Goal: Task Accomplishment & Management: Use online tool/utility

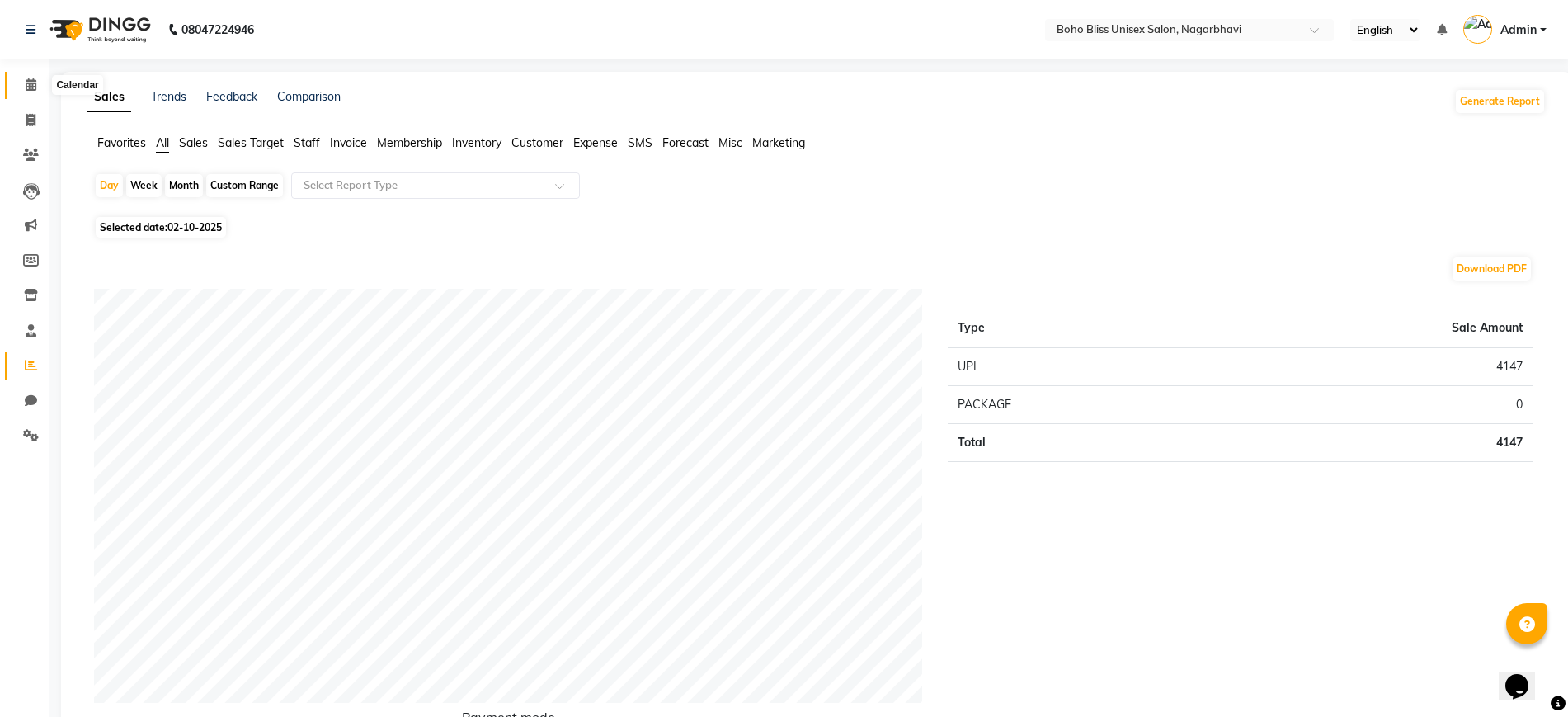
click at [22, 84] on span at bounding box center [30, 85] width 29 height 19
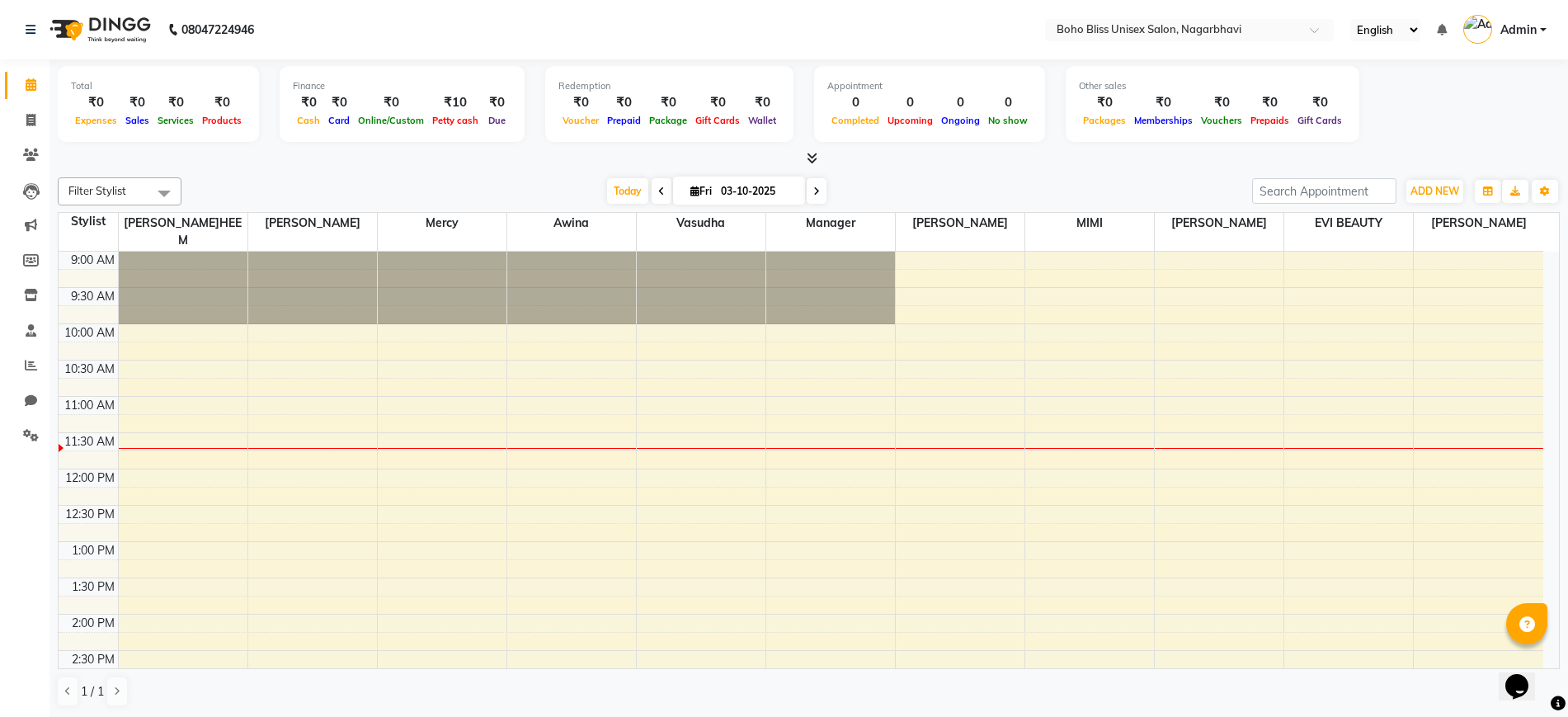
click at [809, 153] on icon at bounding box center [812, 157] width 11 height 12
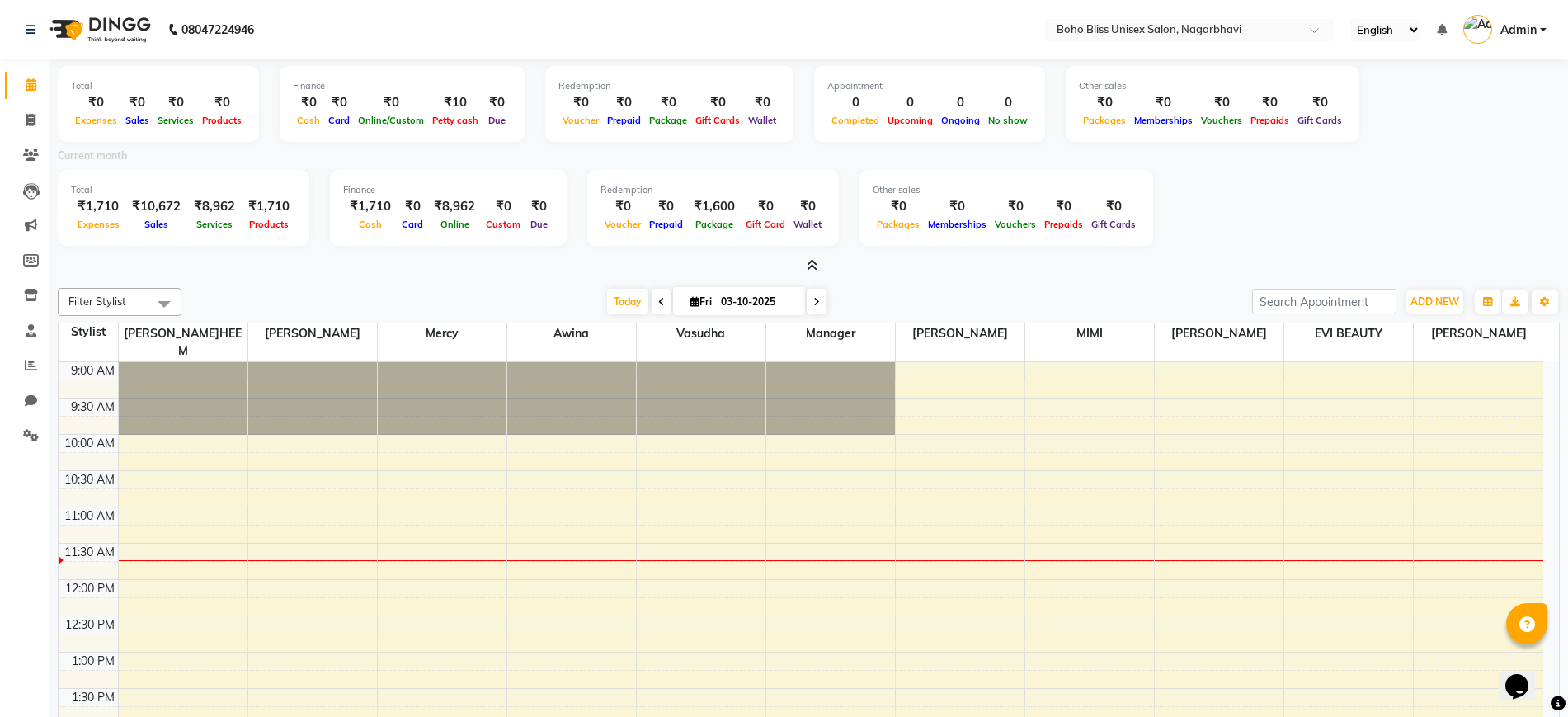
click at [812, 260] on icon at bounding box center [812, 264] width 11 height 12
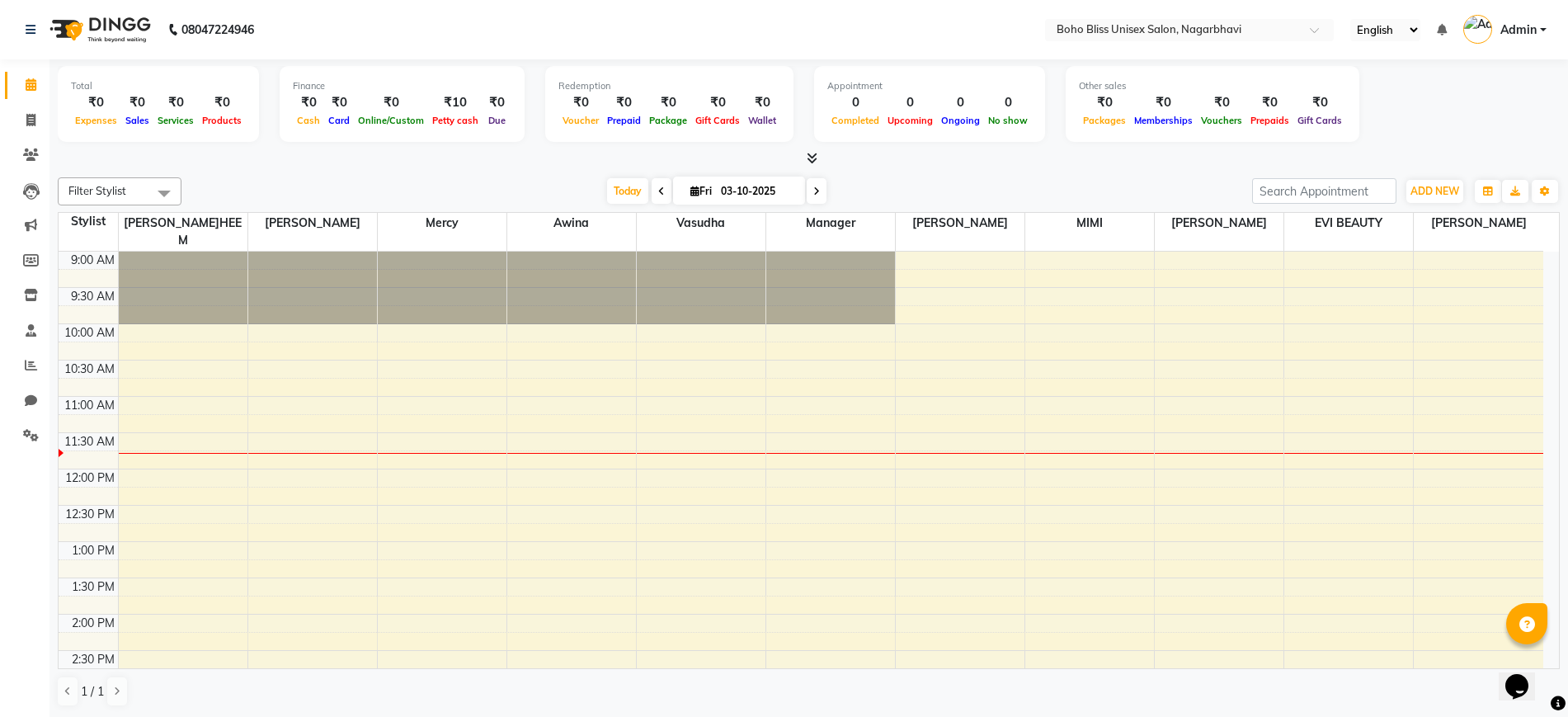
click at [816, 150] on span at bounding box center [808, 158] width 18 height 18
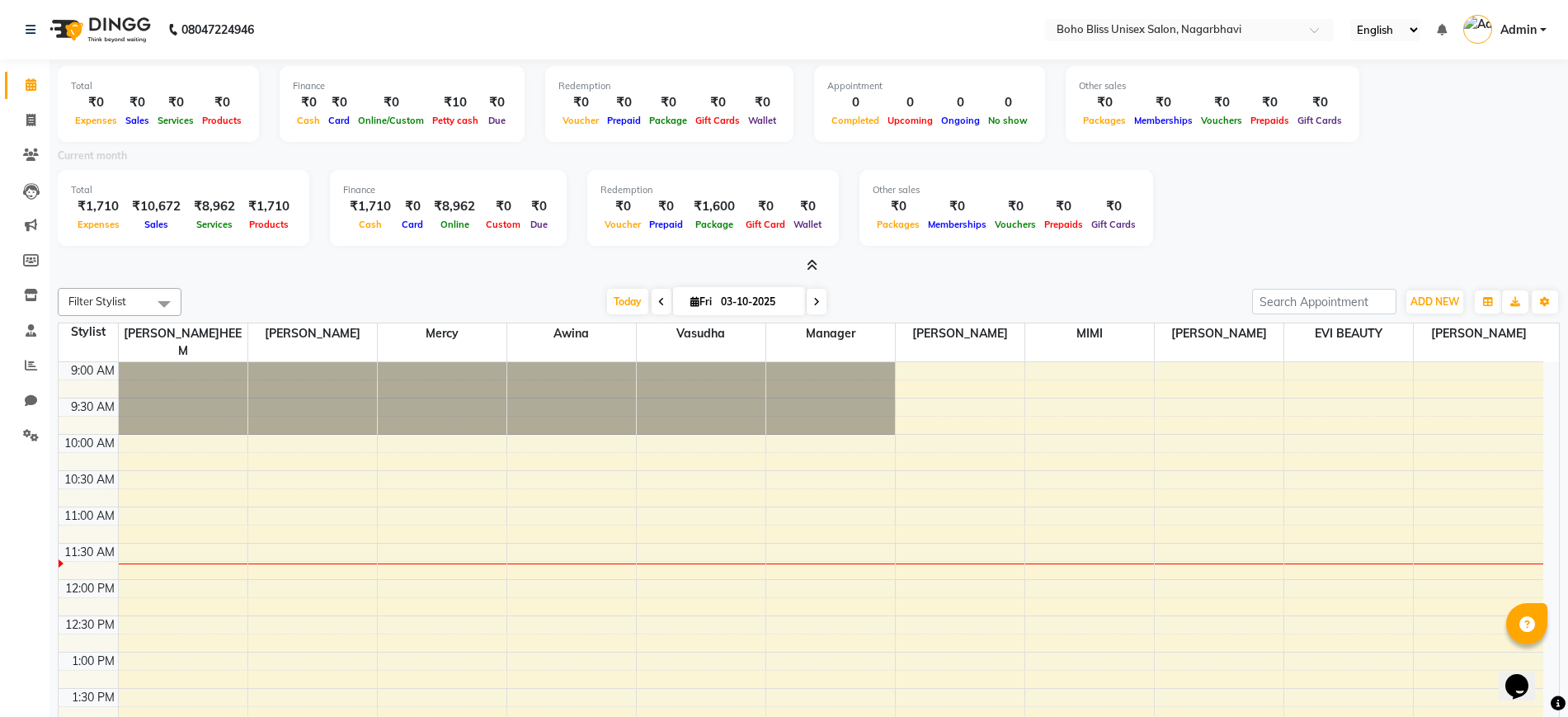
click at [809, 258] on span at bounding box center [808, 266] width 18 height 18
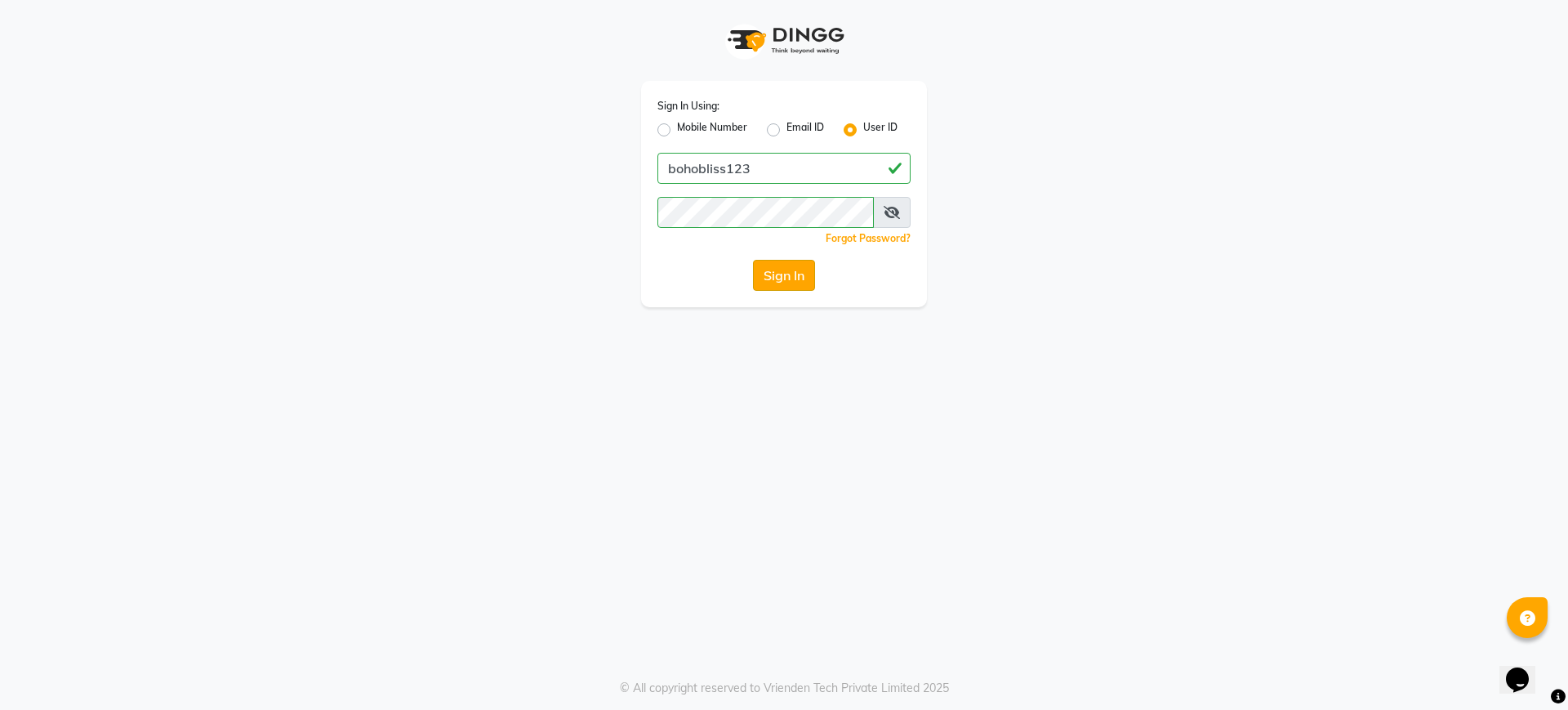
click at [795, 272] on button "Sign In" at bounding box center [784, 275] width 62 height 31
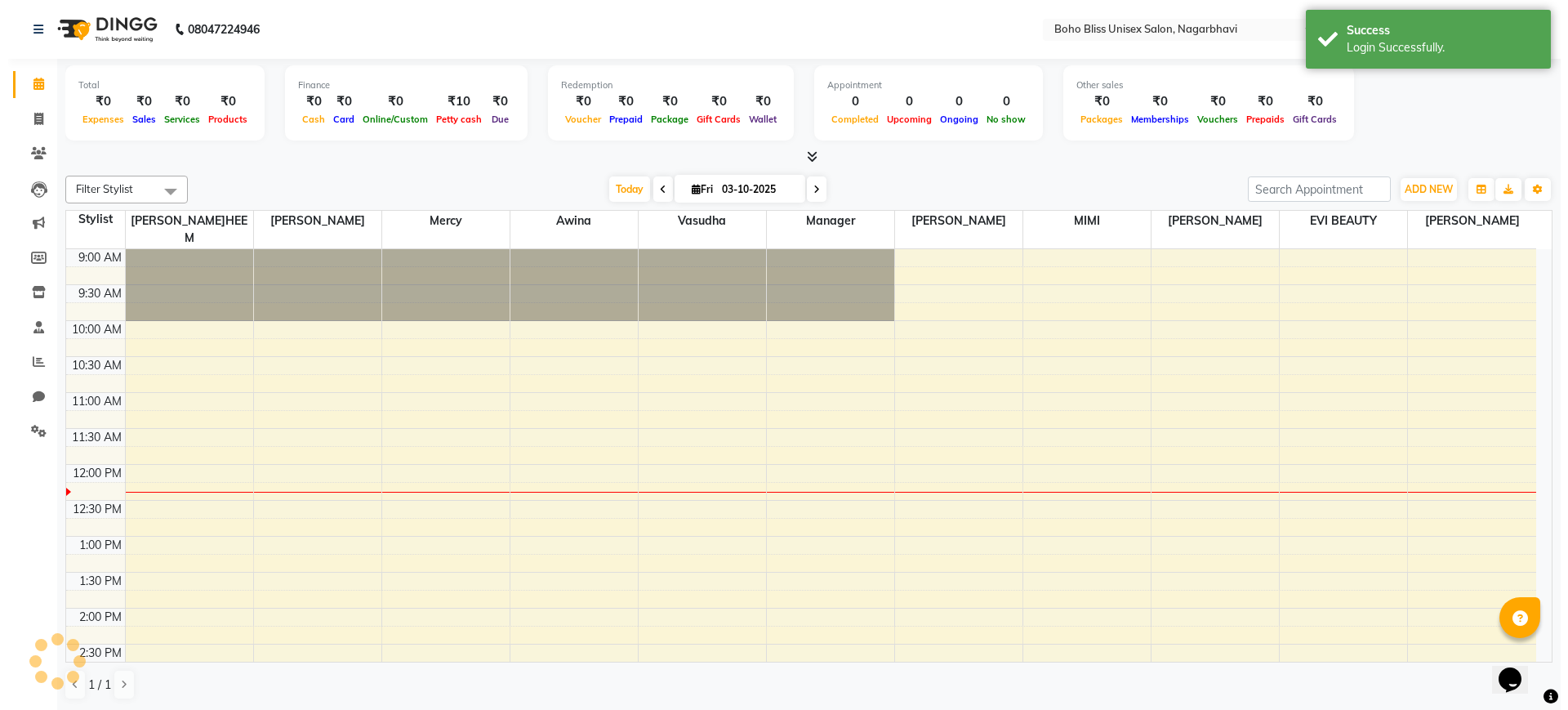
scroll to position [217, 0]
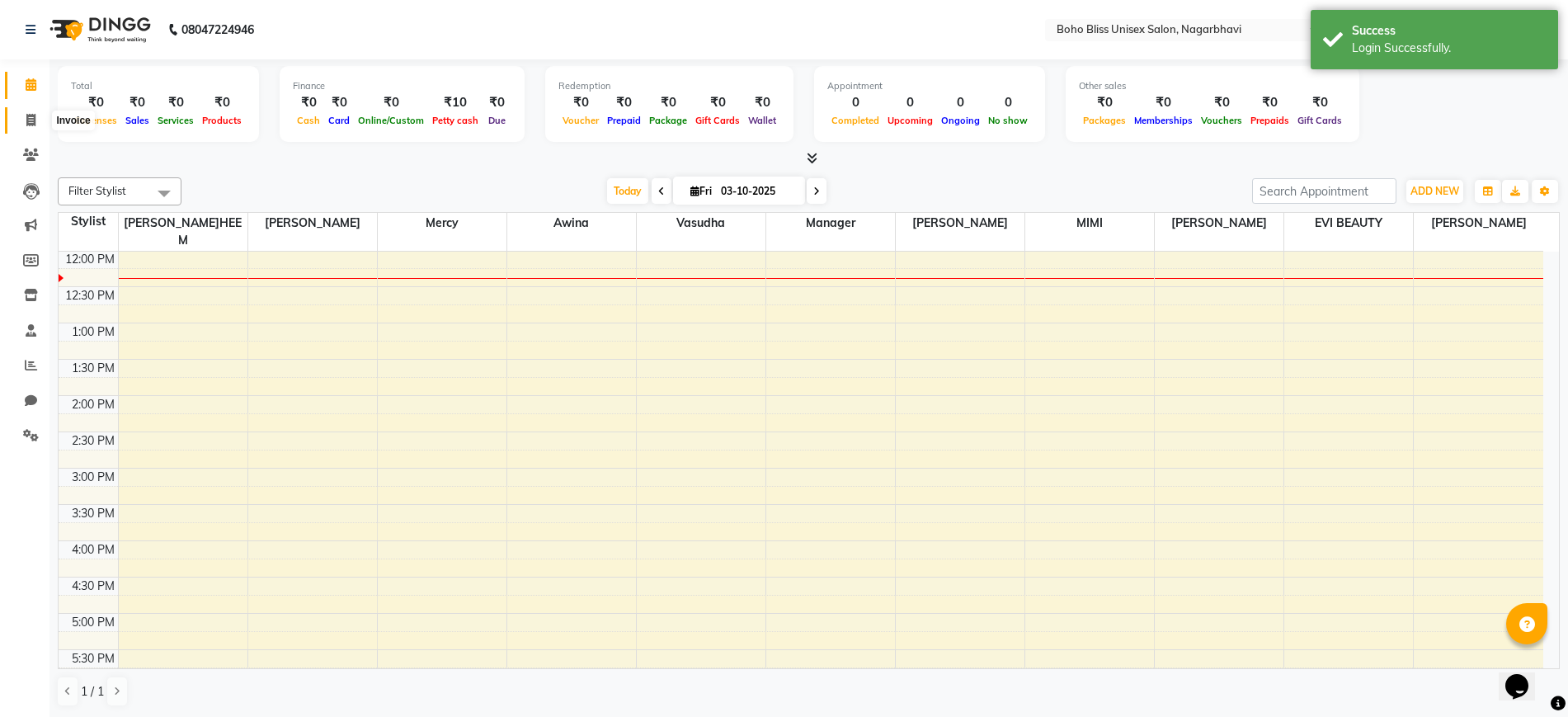
click at [34, 115] on icon at bounding box center [31, 119] width 9 height 12
select select "service"
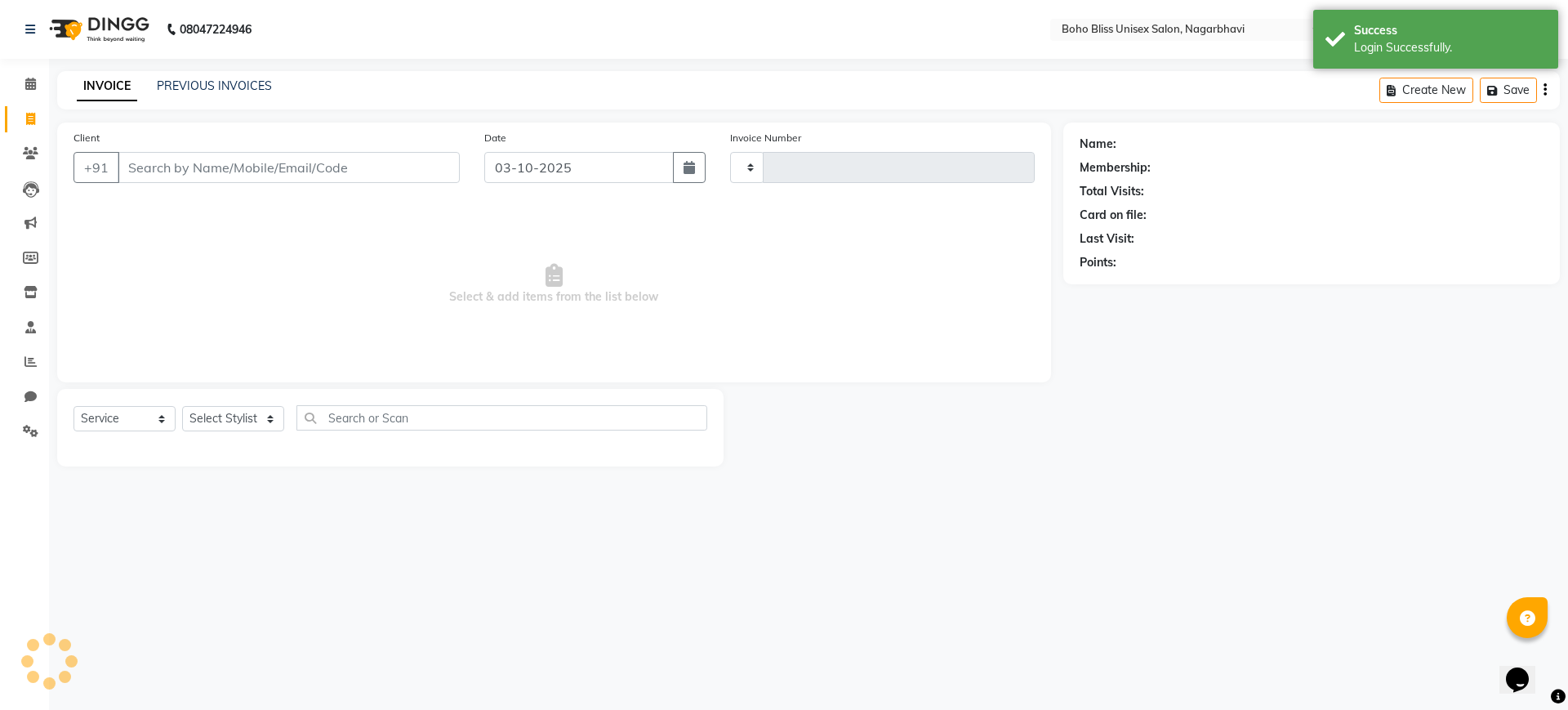
type input "0307"
select select "8370"
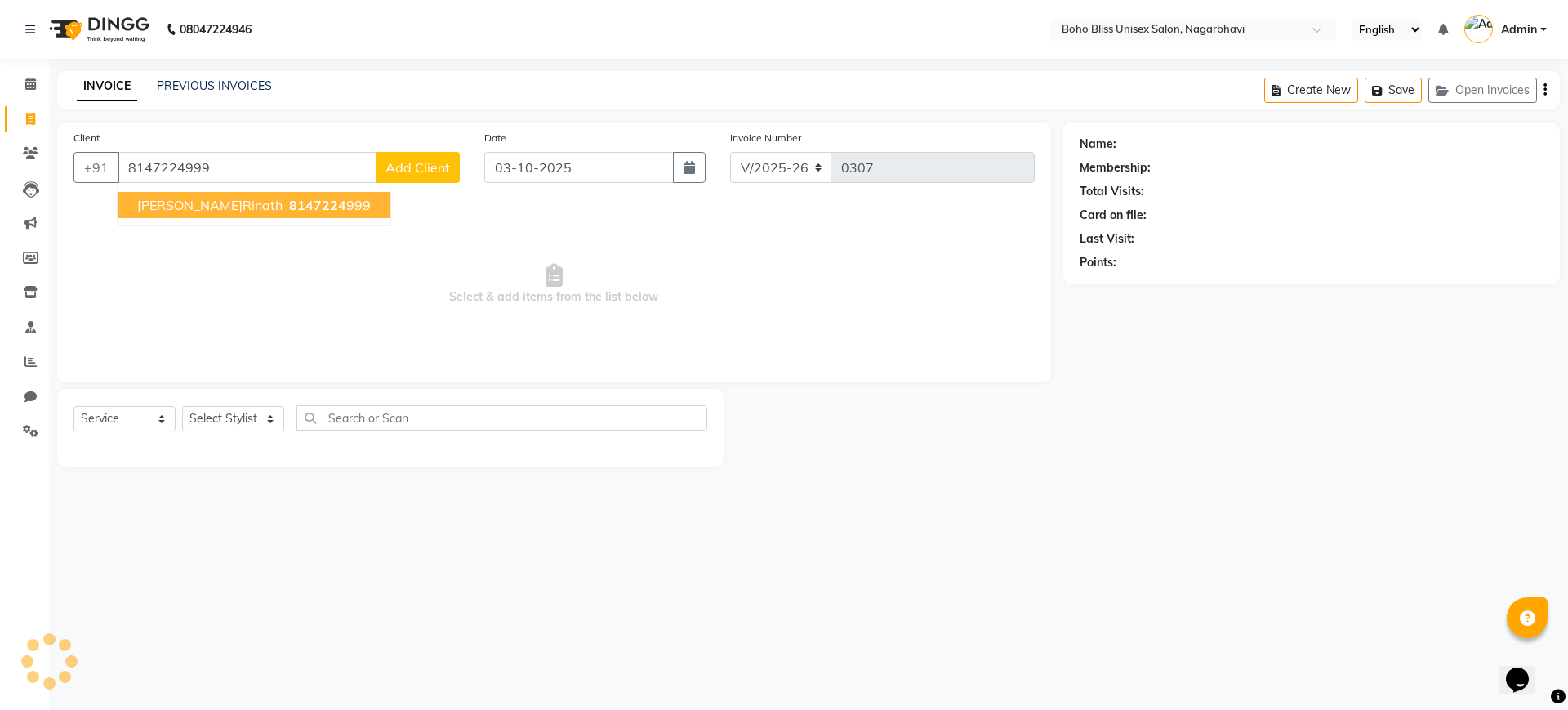
type input "8147224999"
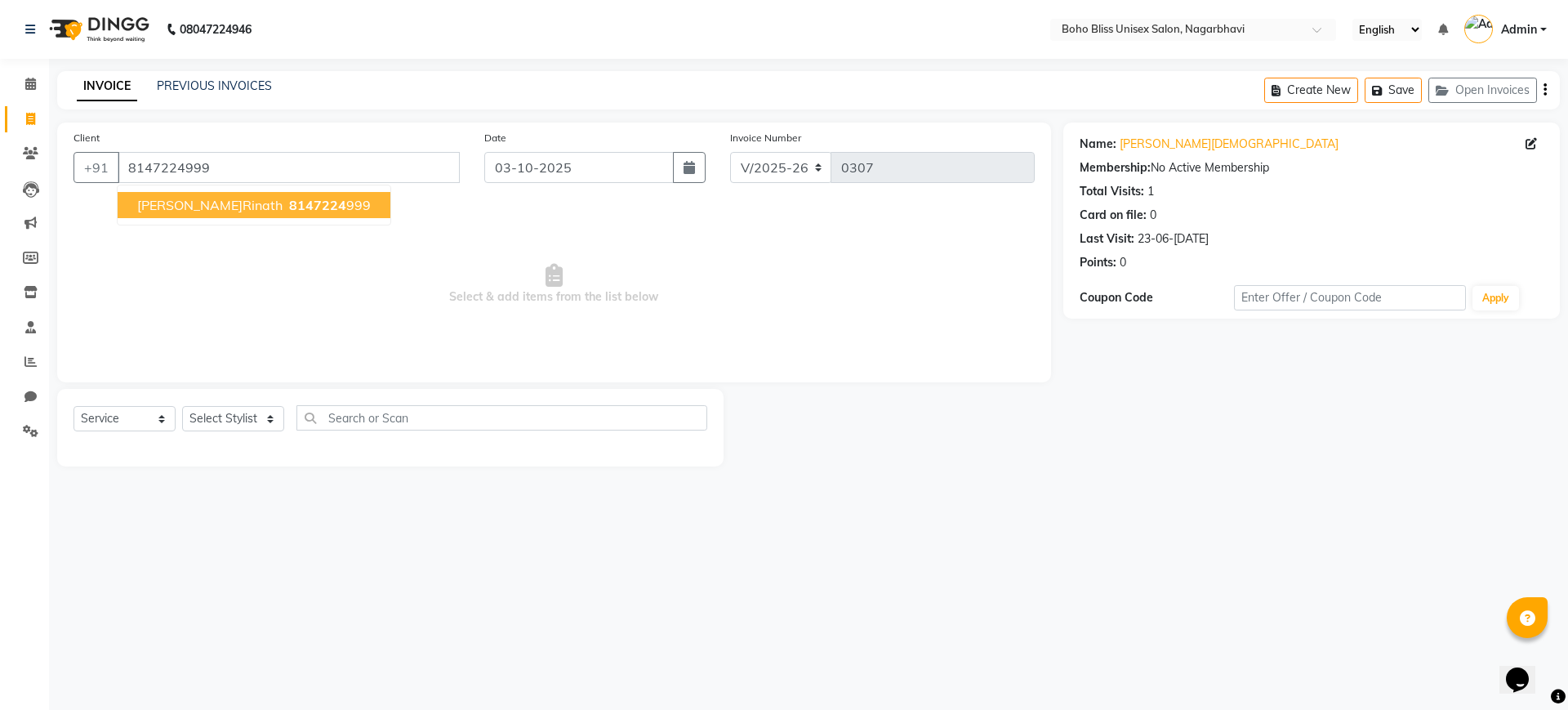
click at [289, 210] on span "8147224" at bounding box center [317, 205] width 57 height 16
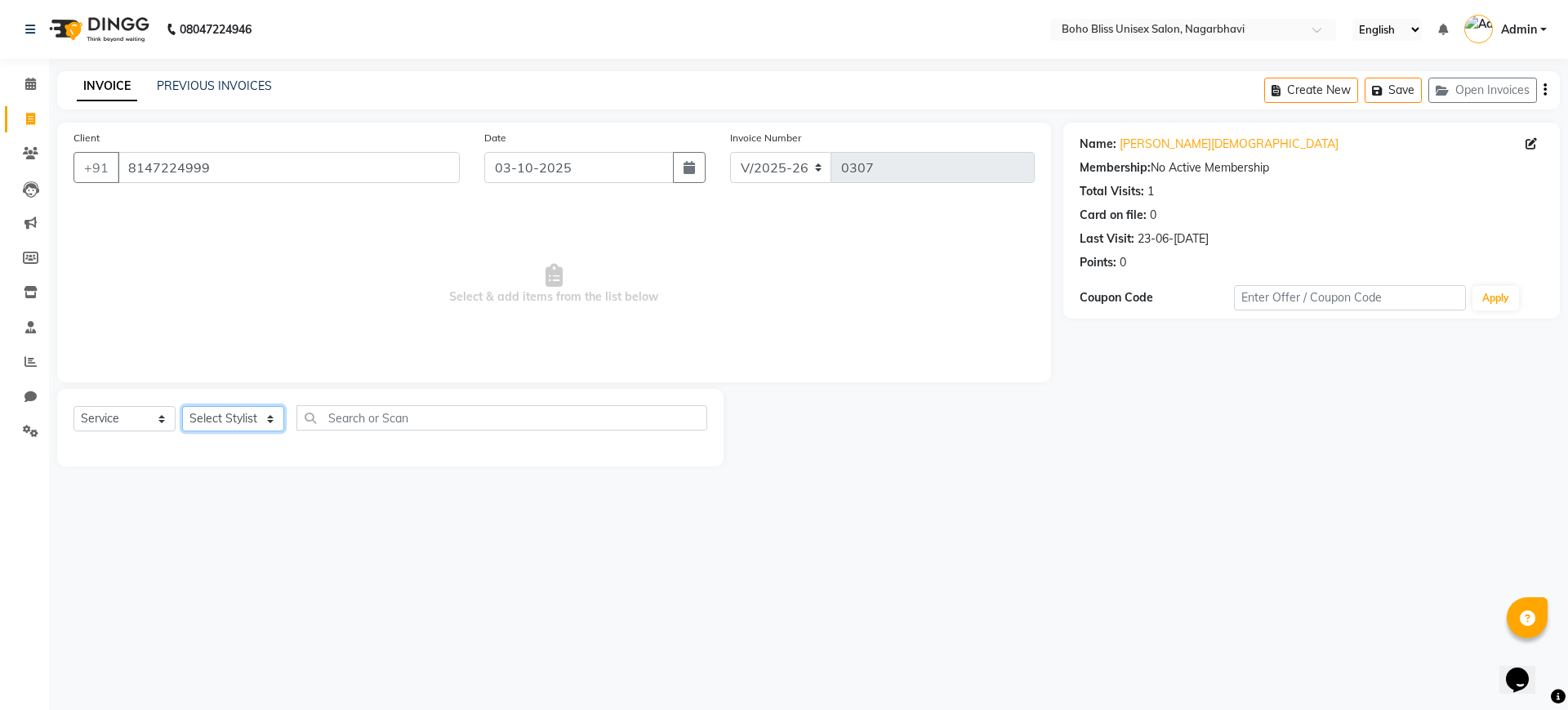
click at [234, 419] on select "Select Styl[PERSON_NAME] Awina EVI BEA[PERSON_NAME]HEEM Front D[PERSON_NAME] Ma…" at bounding box center [233, 419] width 102 height 26
select select "81097"
click at [182, 406] on select "Select Styl[PERSON_NAME] Awina EVI BEA[PERSON_NAME]HEEM Front D[PERSON_NAME] Ma…" at bounding box center [233, 419] width 102 height 26
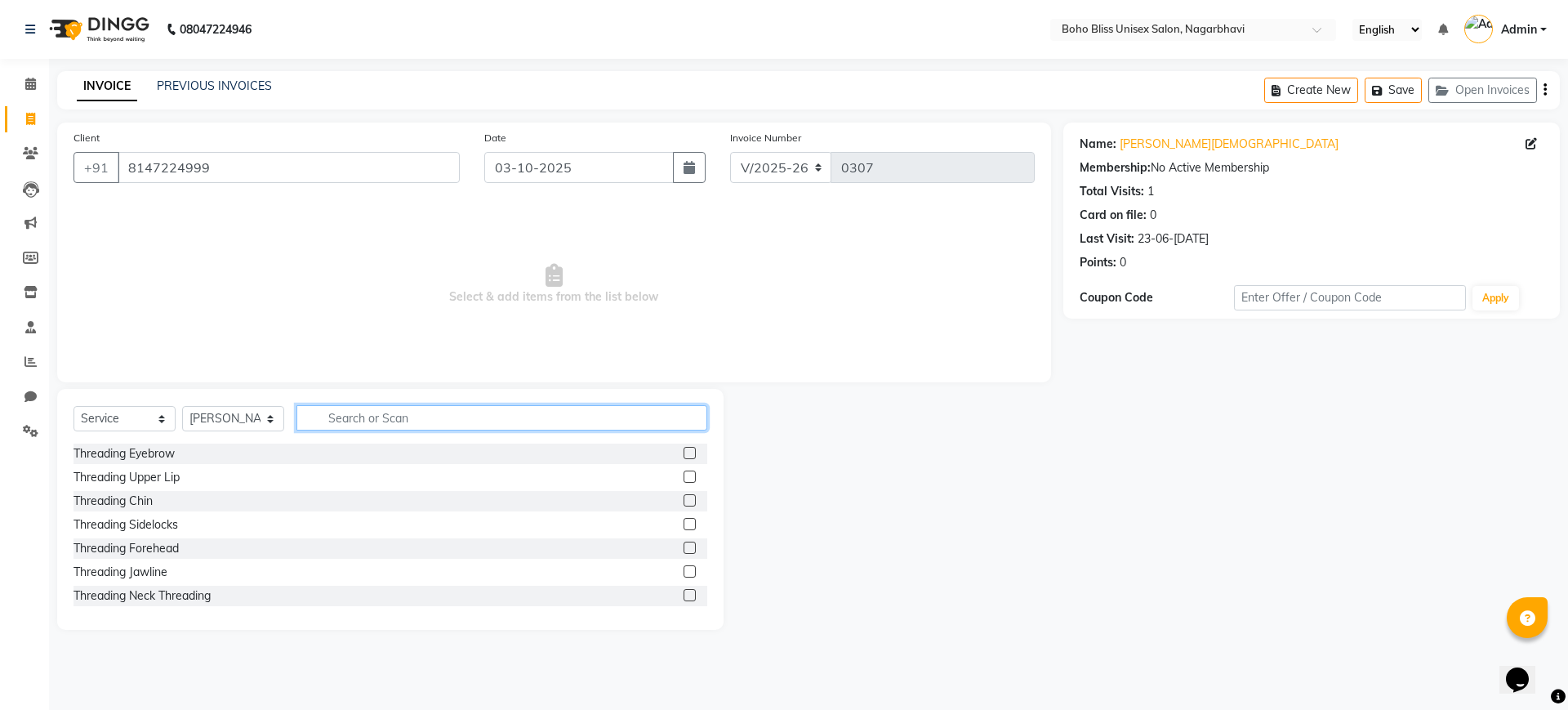
click at [365, 414] on input "text" at bounding box center [501, 418] width 411 height 26
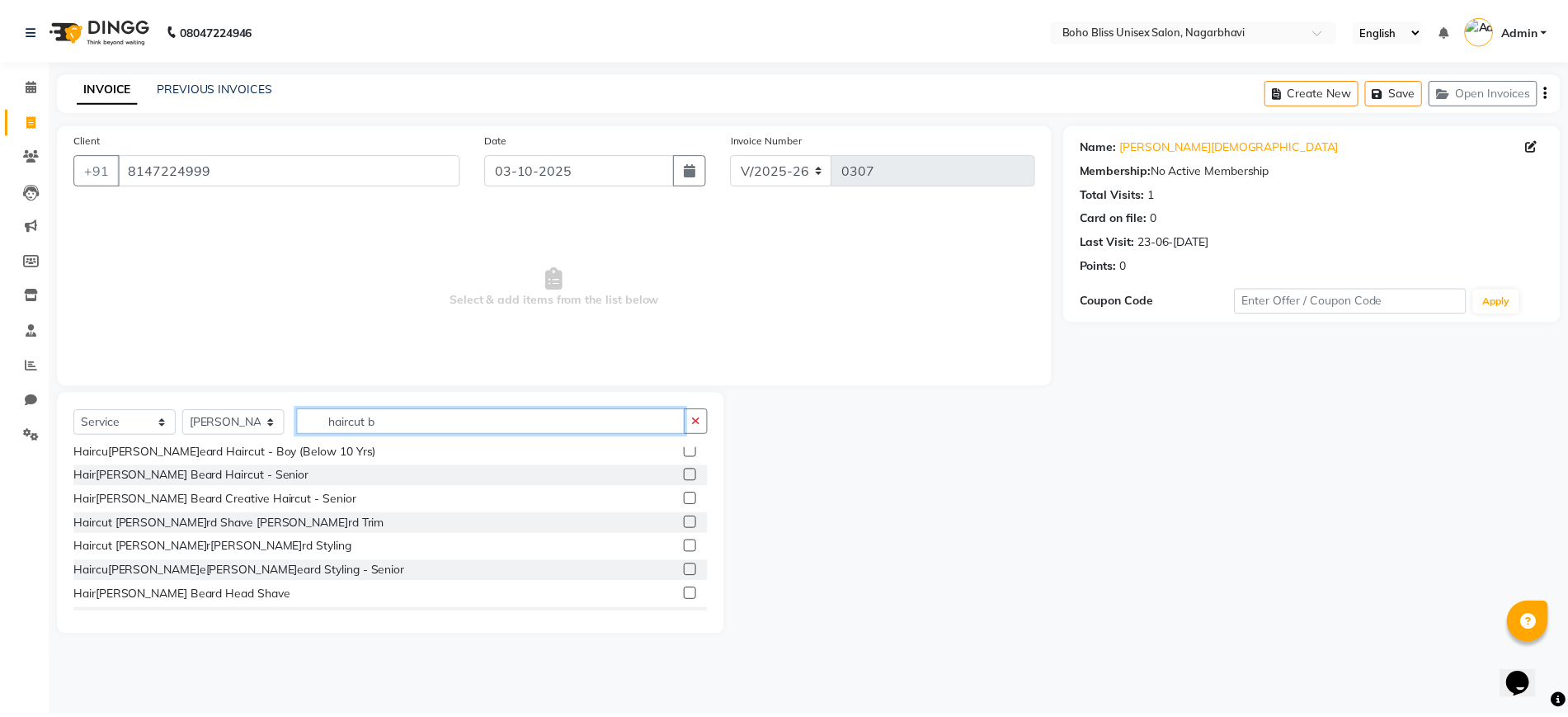
scroll to position [197, 0]
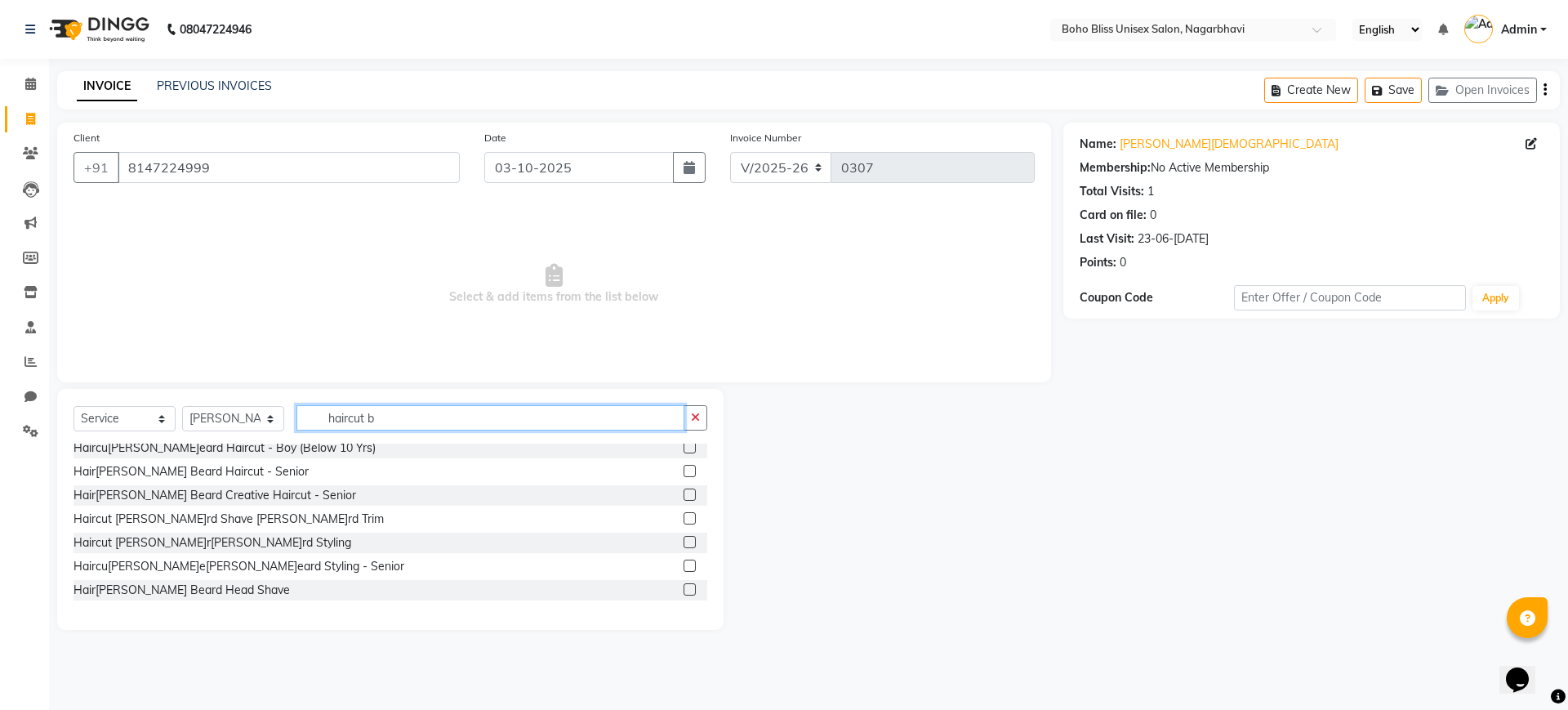
type input "haircut b"
click at [683, 469] on label at bounding box center [689, 470] width 12 height 12
click at [683, 469] on input "checkbox" at bounding box center [689, 472] width 11 height 11
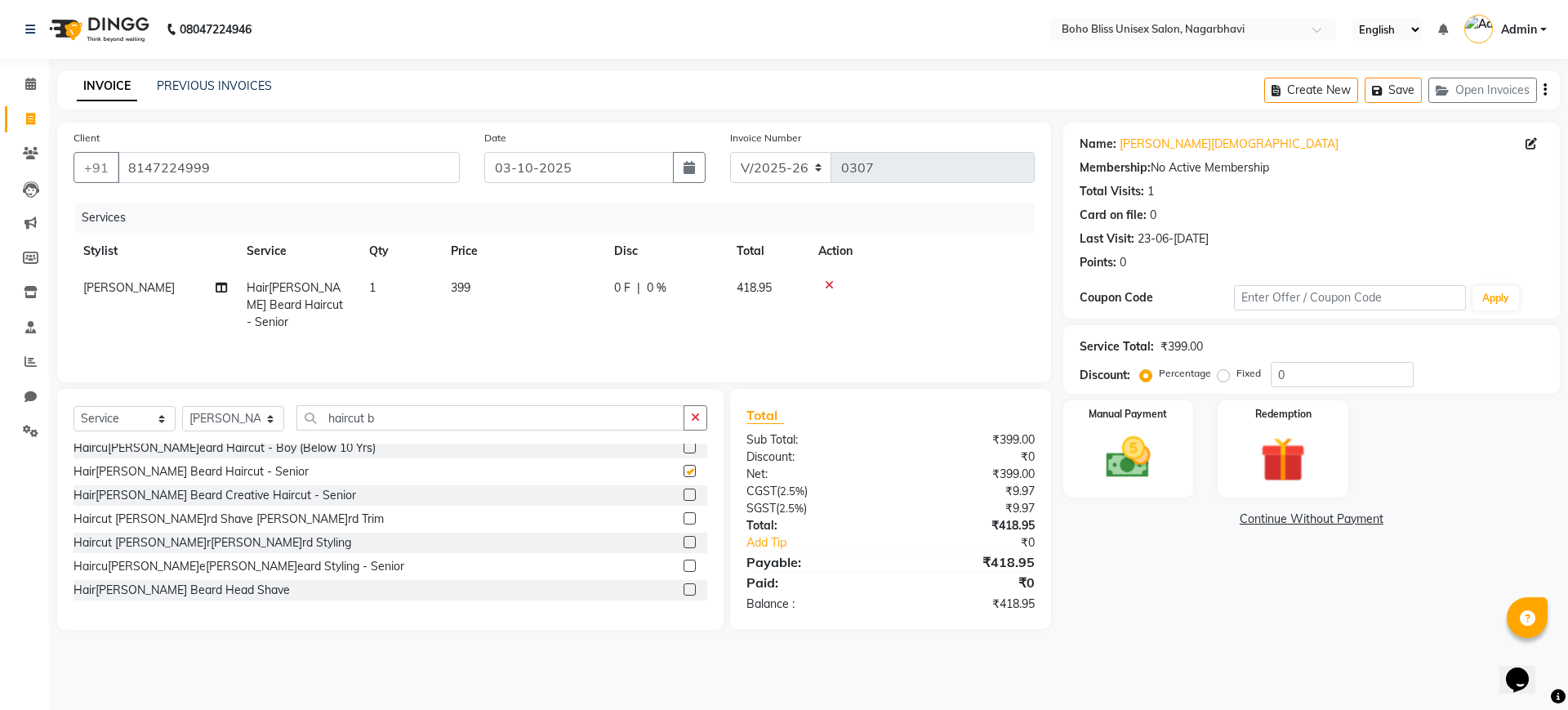
checkbox input "false"
click at [464, 293] on span "399" at bounding box center [460, 287] width 19 height 15
select select "81097"
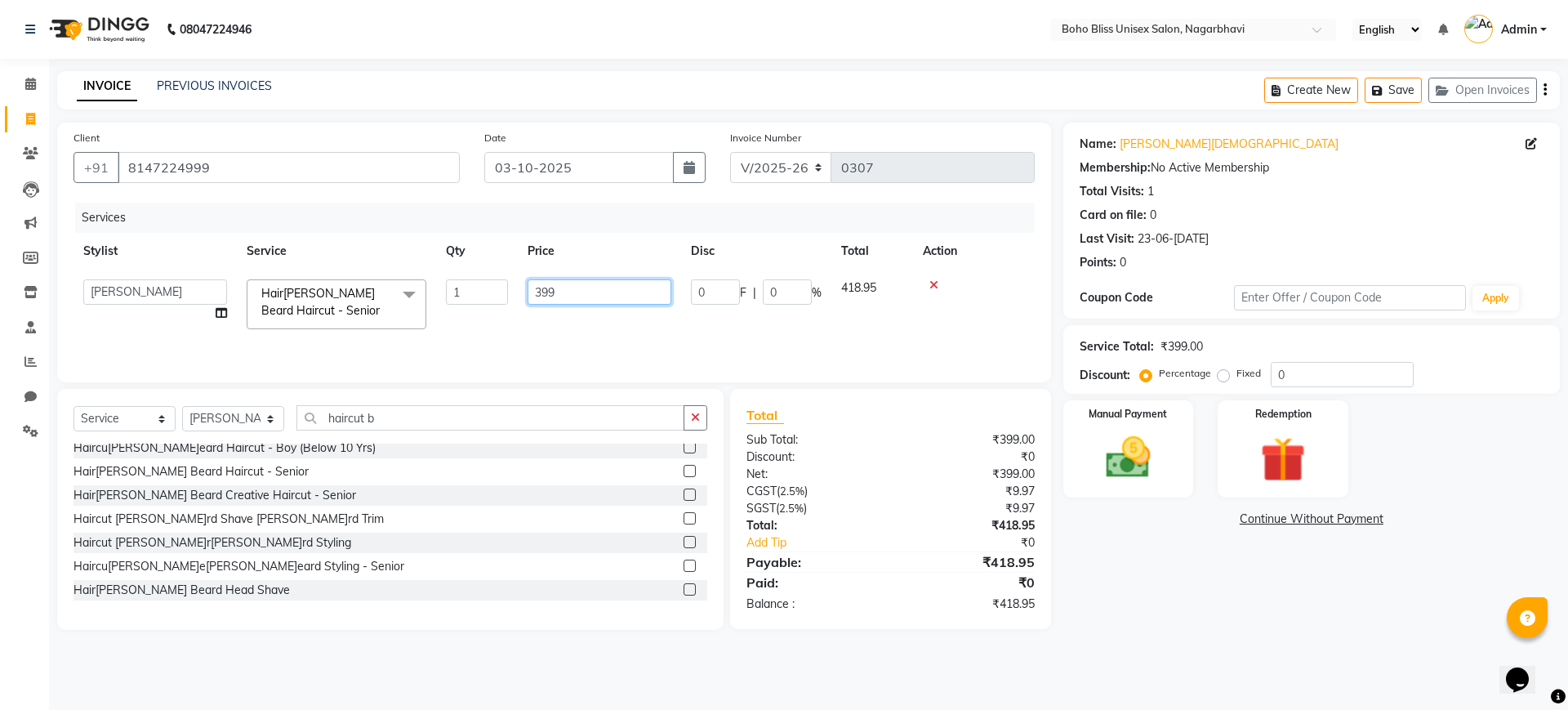
click at [580, 293] on input "399" at bounding box center [599, 292] width 144 height 26
type input "3"
type input "250"
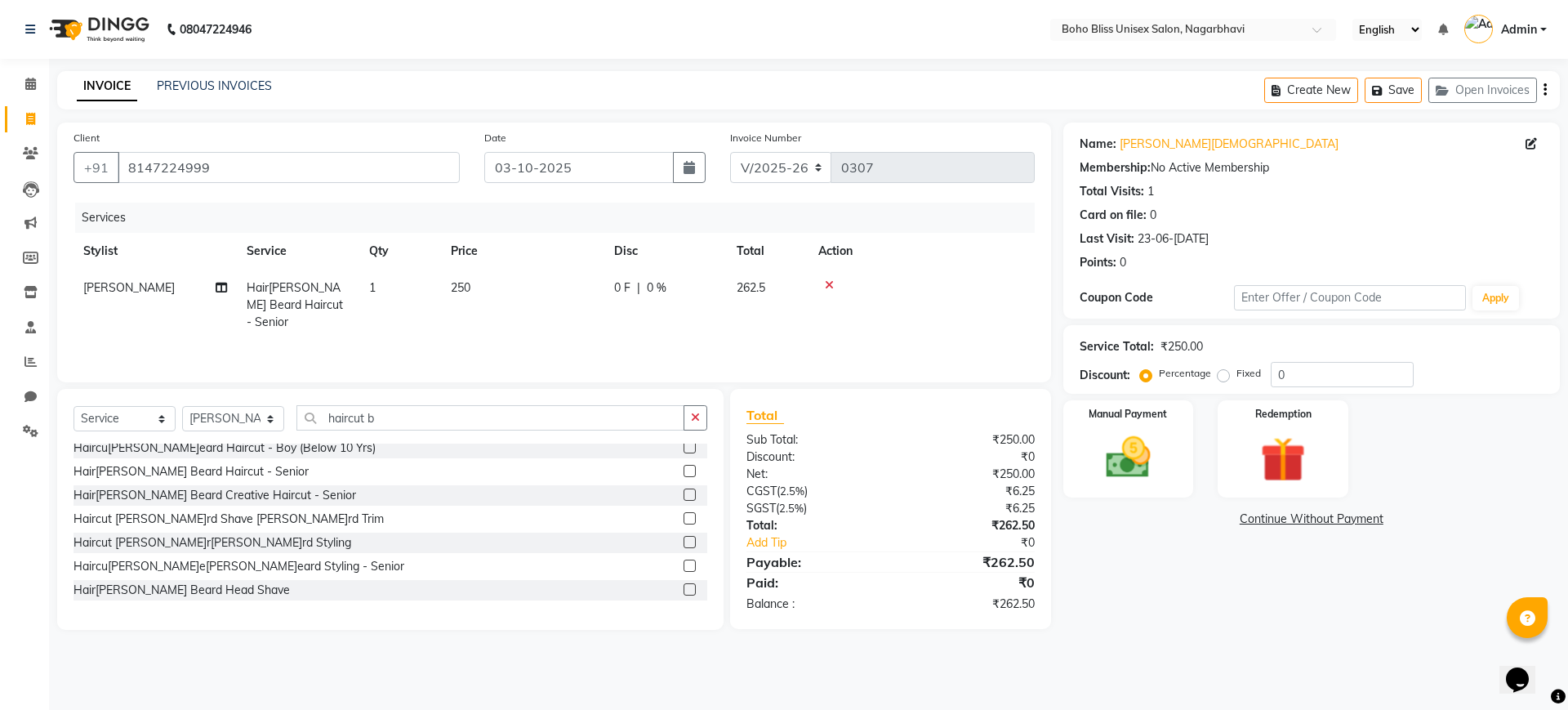
click at [1169, 543] on div "[PERSON_NAME]rinath Membership: No Active Membership Total Visits: 1 Card on fi…" at bounding box center [1317, 376] width 509 height 507
click at [683, 540] on label at bounding box center [689, 542] width 12 height 12
click at [683, 540] on input "checkbox" at bounding box center [689, 543] width 11 height 11
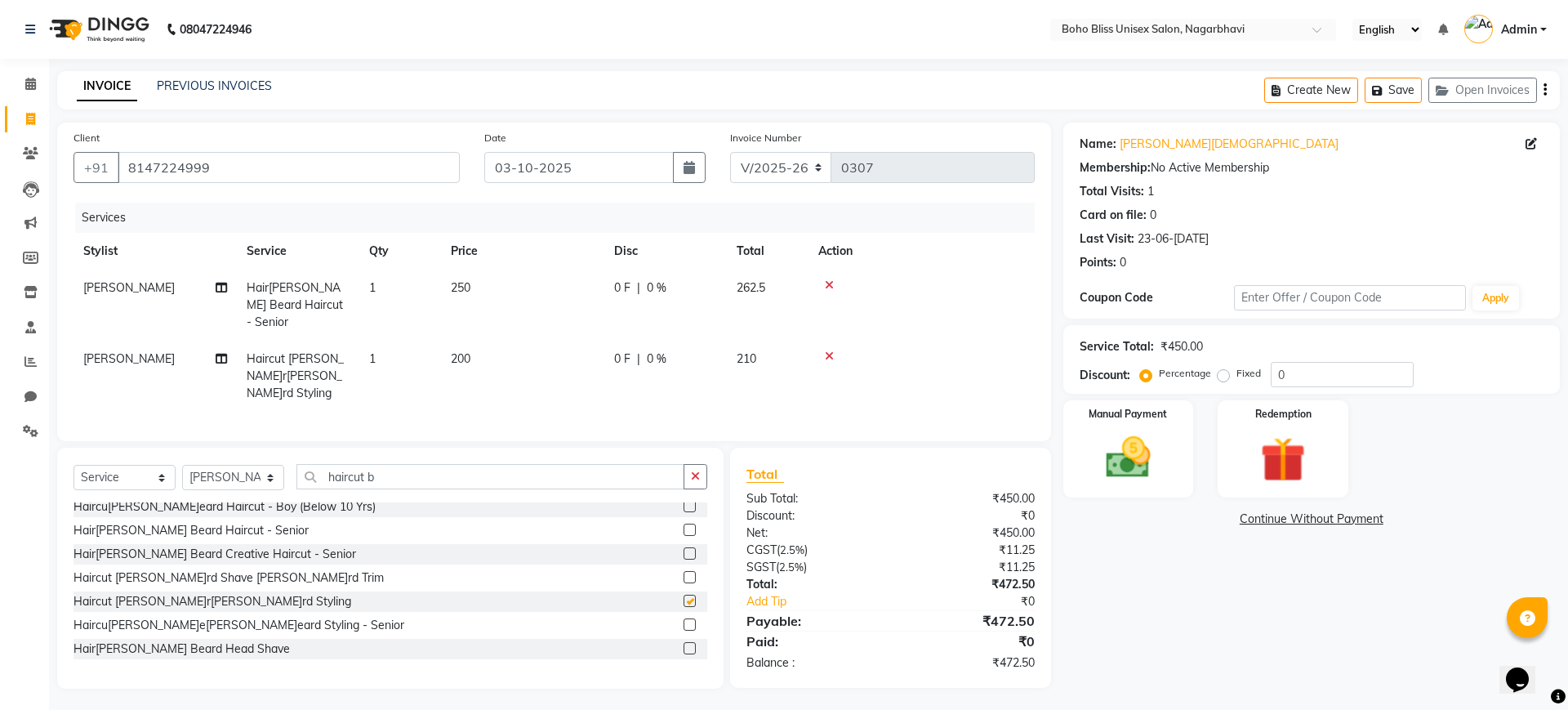
checkbox input "false"
click at [826, 350] on icon at bounding box center [830, 356] width 9 height 11
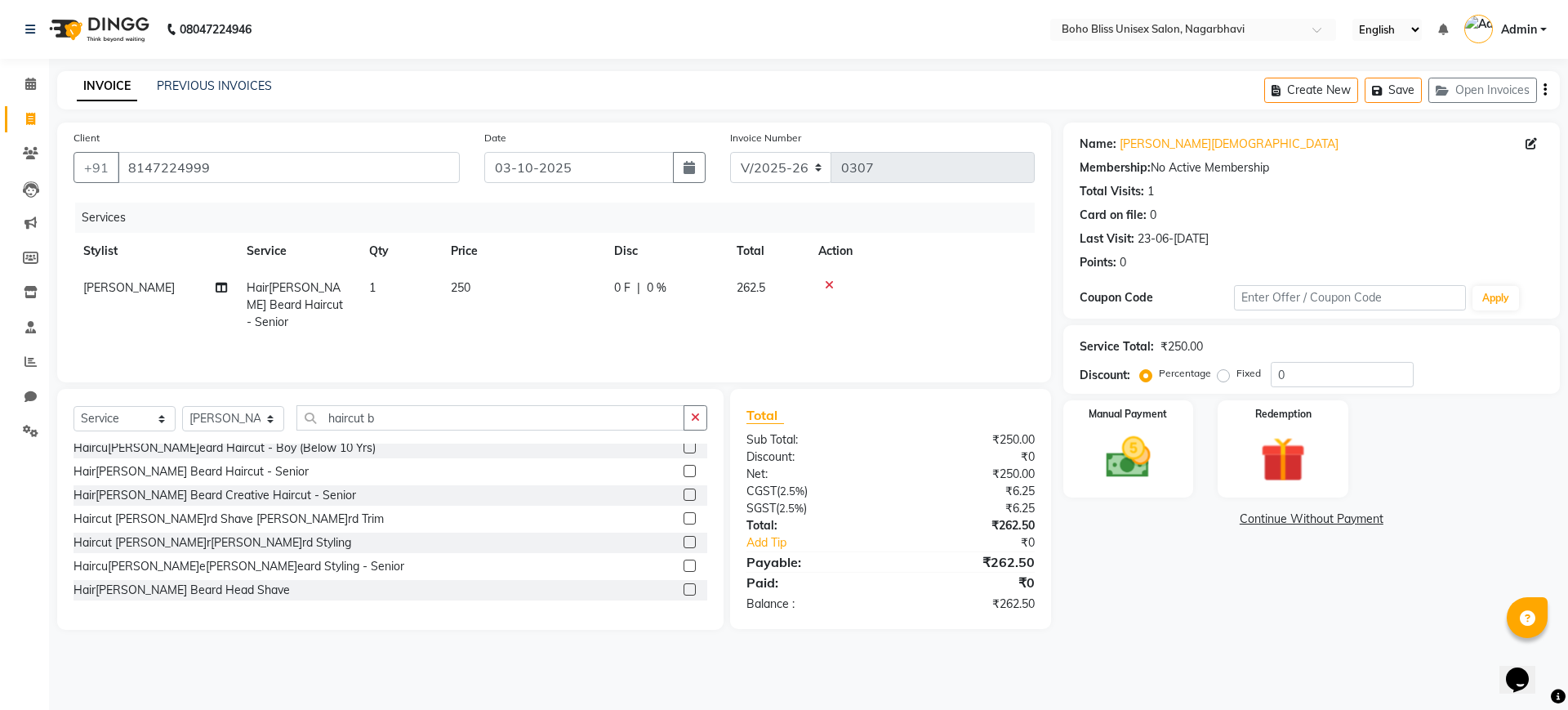
click at [683, 513] on label at bounding box center [689, 518] width 12 height 12
click at [683, 513] on input "checkbox" at bounding box center [689, 519] width 11 height 11
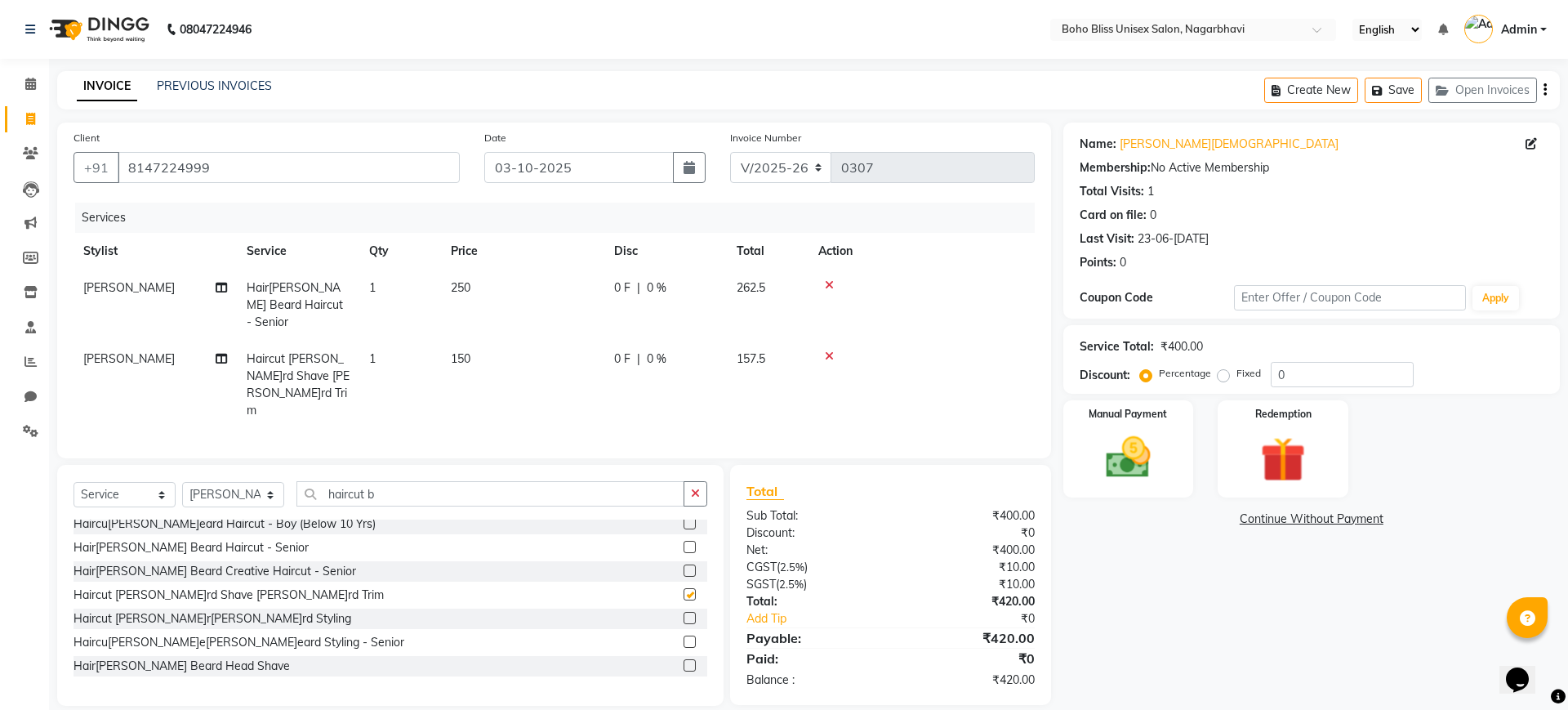
checkbox input "false"
click at [1137, 435] on img at bounding box center [1128, 457] width 76 height 54
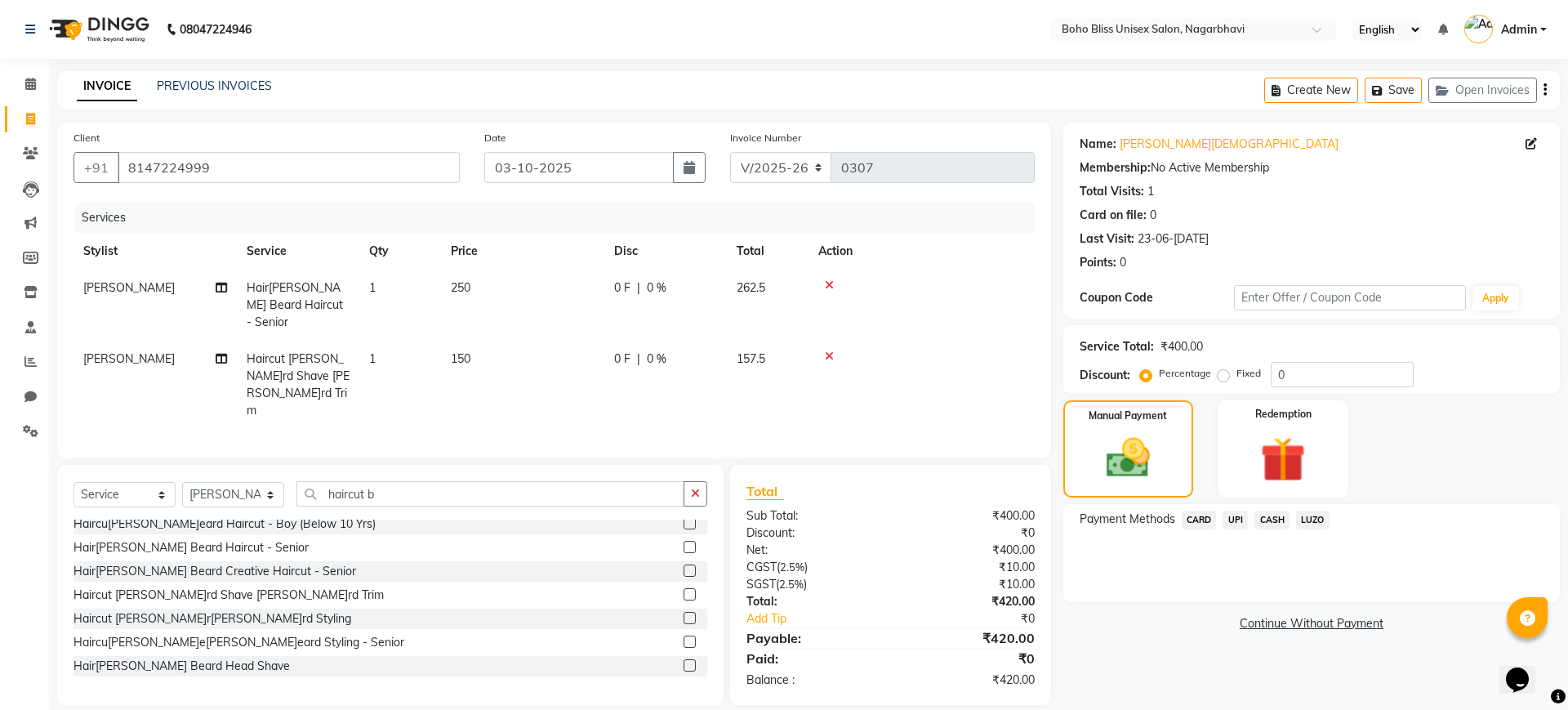
click at [1208, 522] on span "CARD" at bounding box center [1199, 520] width 35 height 19
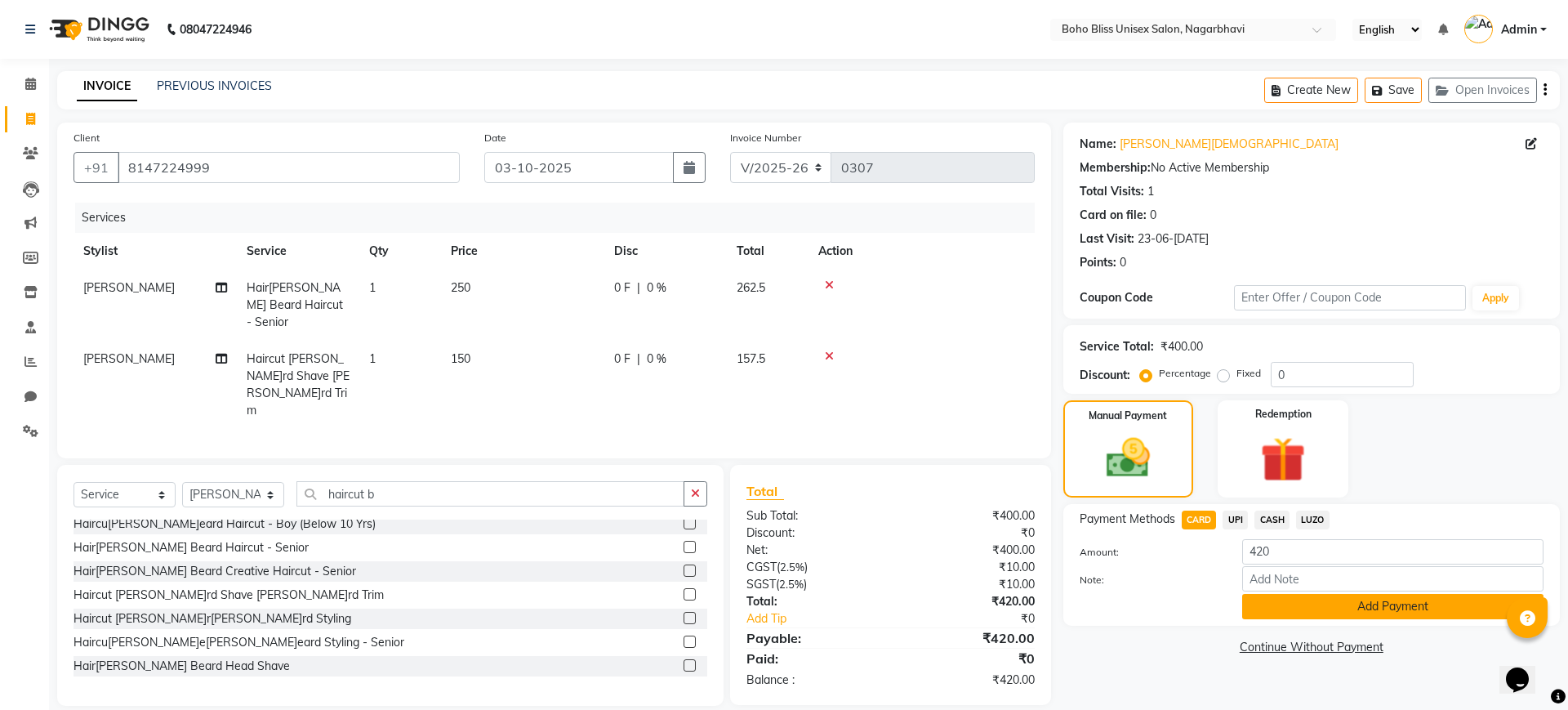
click at [1365, 611] on button "Add Payment" at bounding box center [1392, 607] width 301 height 26
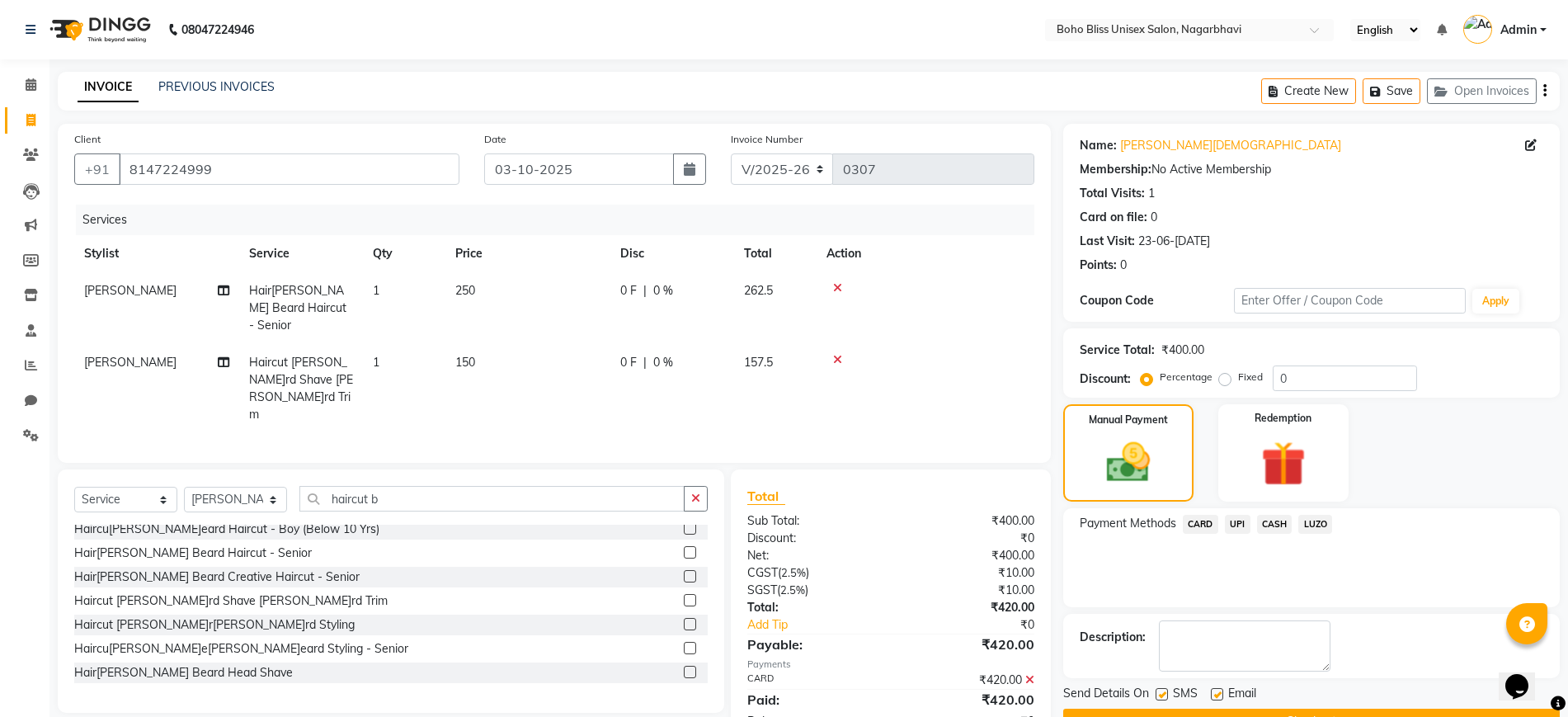
scroll to position [43, 0]
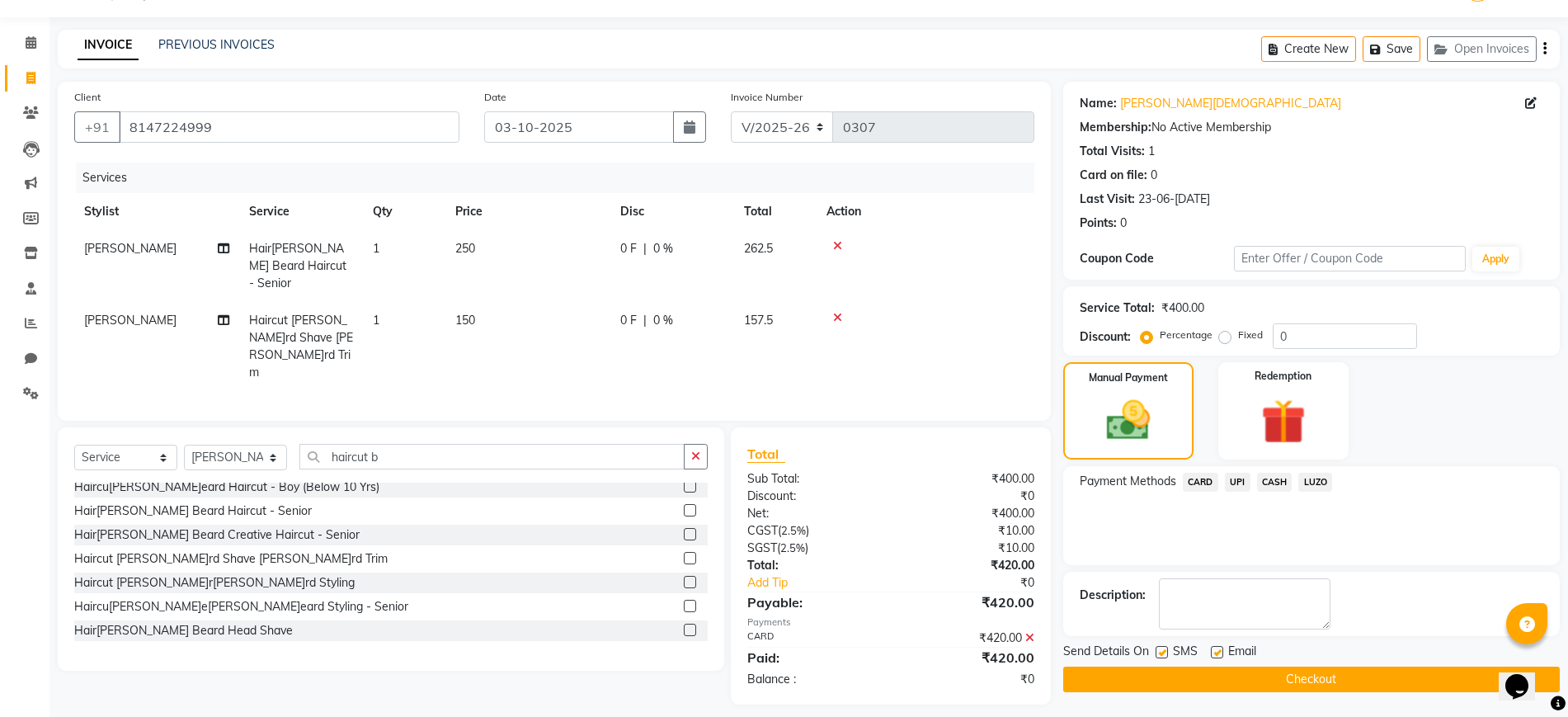
click at [1295, 677] on button "Checkout" at bounding box center [1311, 679] width 496 height 26
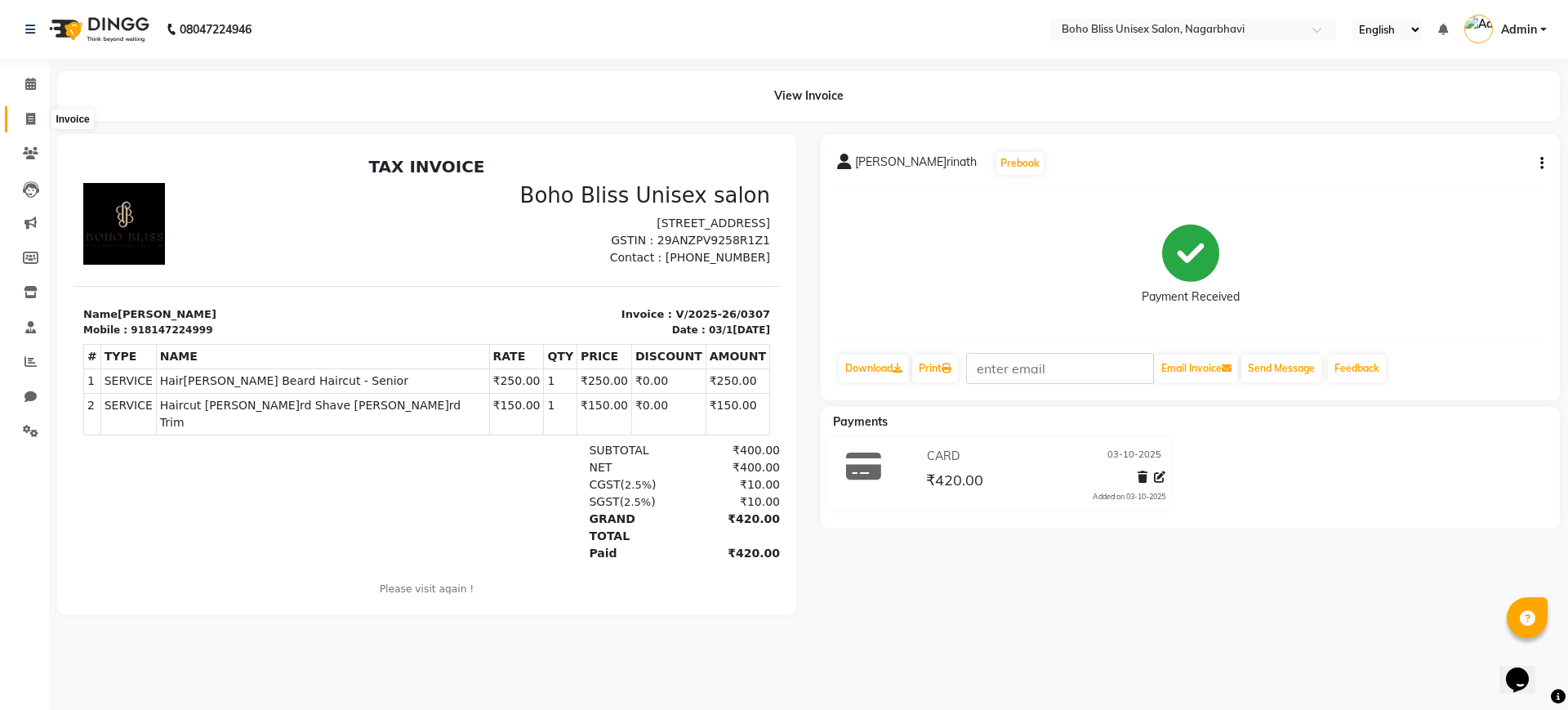
click at [34, 115] on icon at bounding box center [31, 118] width 9 height 12
select select "8370"
select select "service"
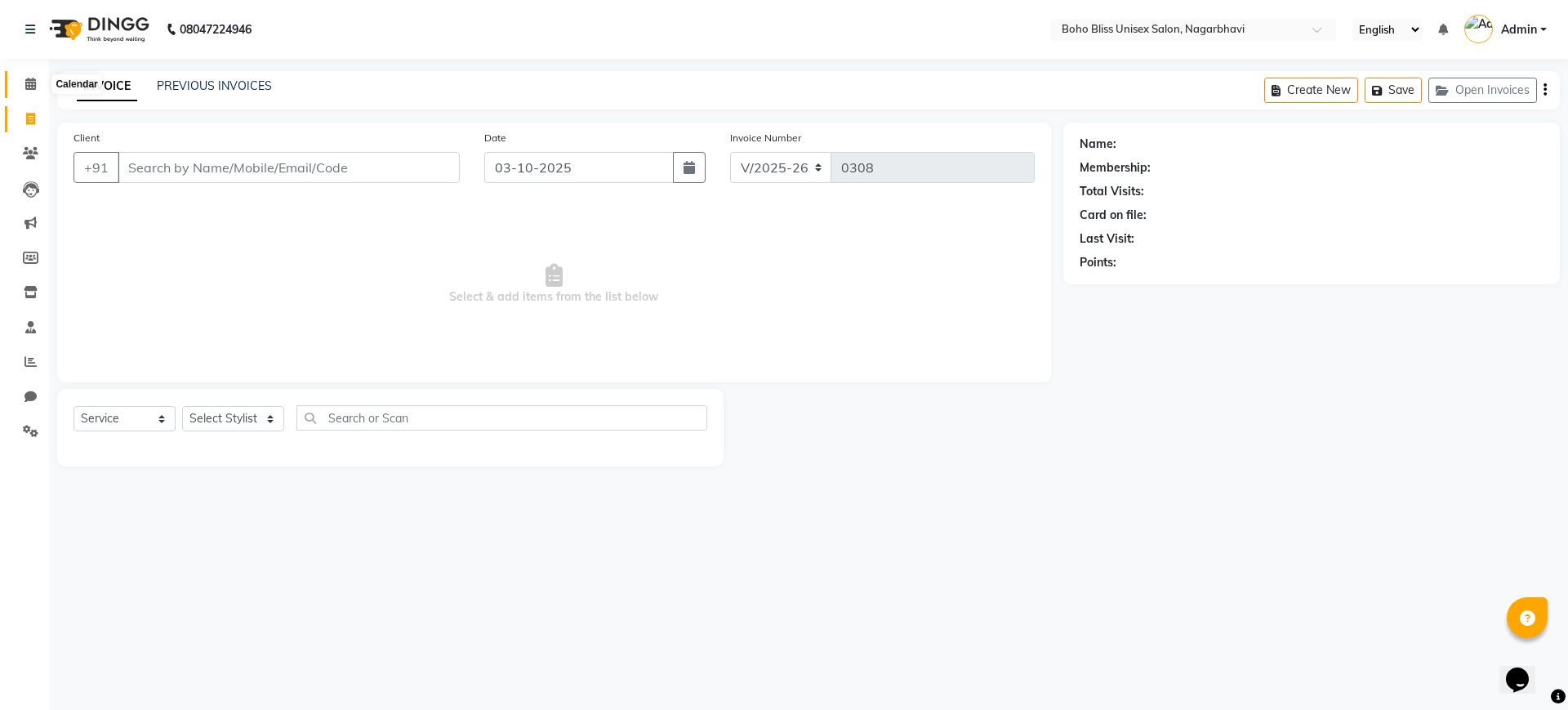
click at [34, 83] on icon at bounding box center [31, 83] width 11 height 12
